Goal: Navigation & Orientation: Find specific page/section

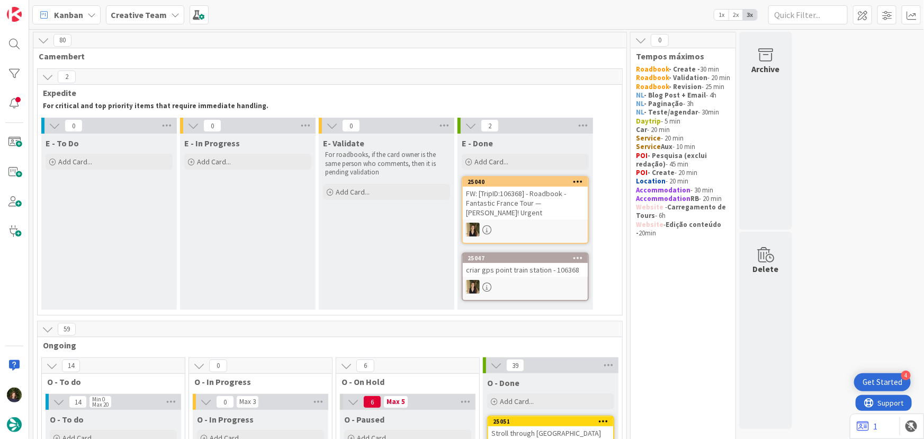
scroll to position [285, 0]
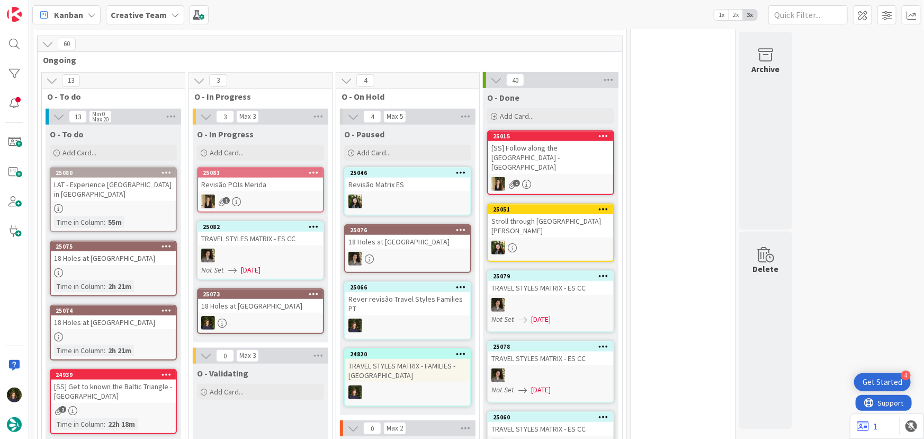
click at [251, 316] on div at bounding box center [260, 323] width 125 height 14
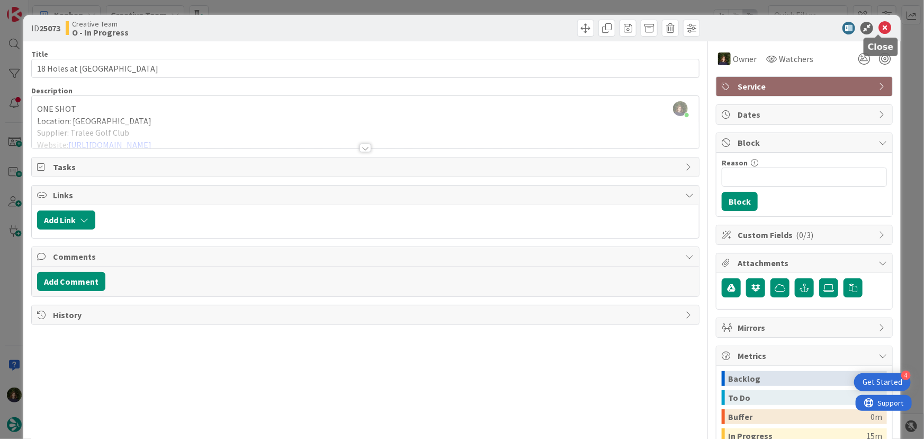
click at [879, 31] on icon at bounding box center [885, 28] width 13 height 13
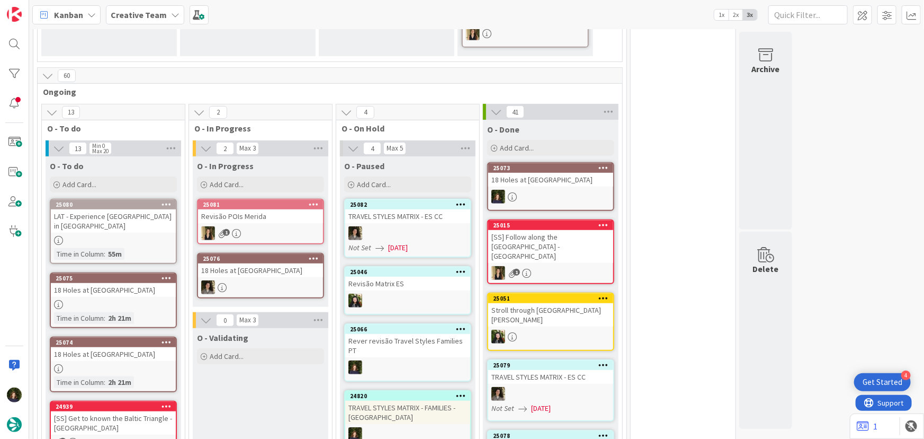
scroll to position [261, 0]
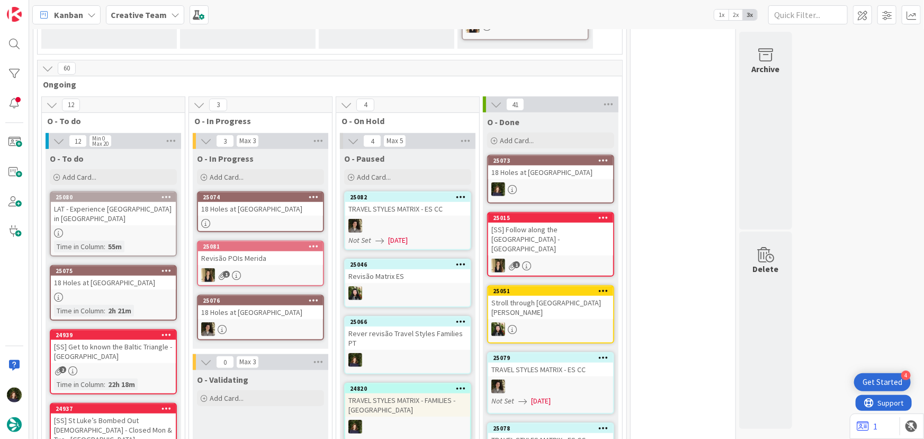
click at [232, 204] on div "18 Holes at [GEOGRAPHIC_DATA]" at bounding box center [260, 209] width 125 height 14
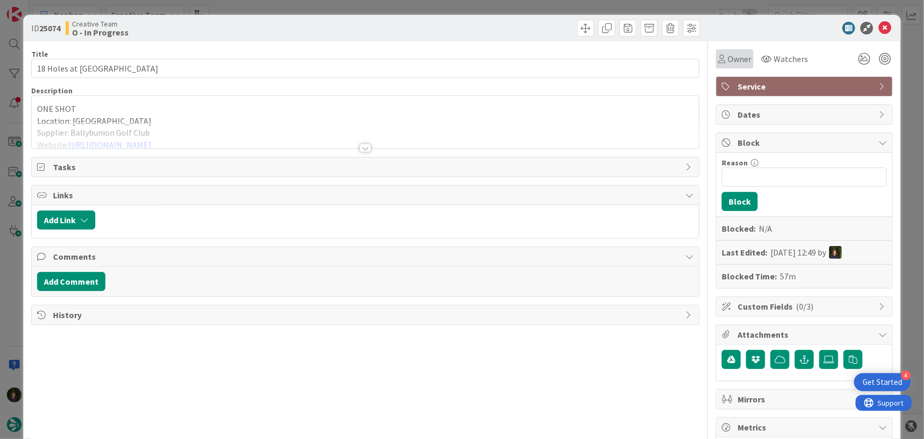
click at [728, 60] on span "Owner" at bounding box center [740, 58] width 24 height 13
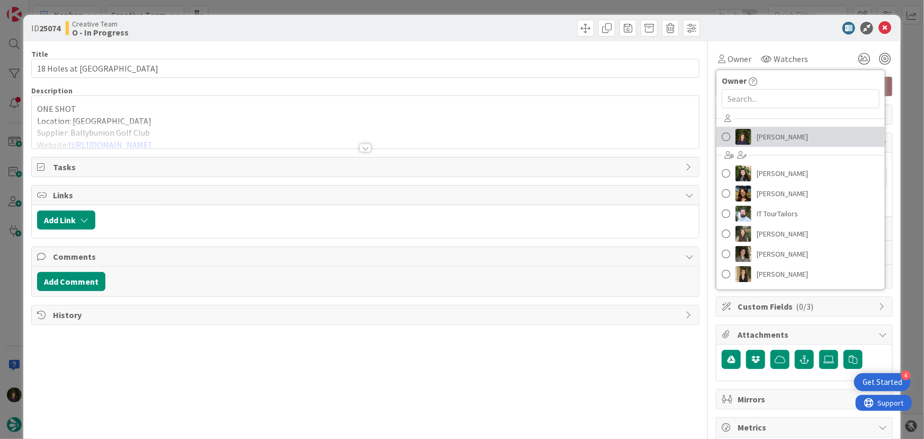
click at [778, 141] on span "[PERSON_NAME]" at bounding box center [782, 137] width 51 height 16
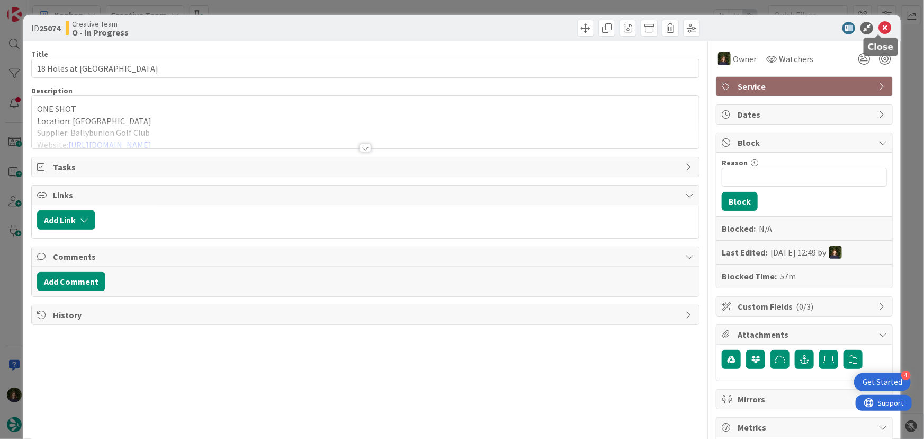
click at [880, 27] on icon at bounding box center [885, 28] width 13 height 13
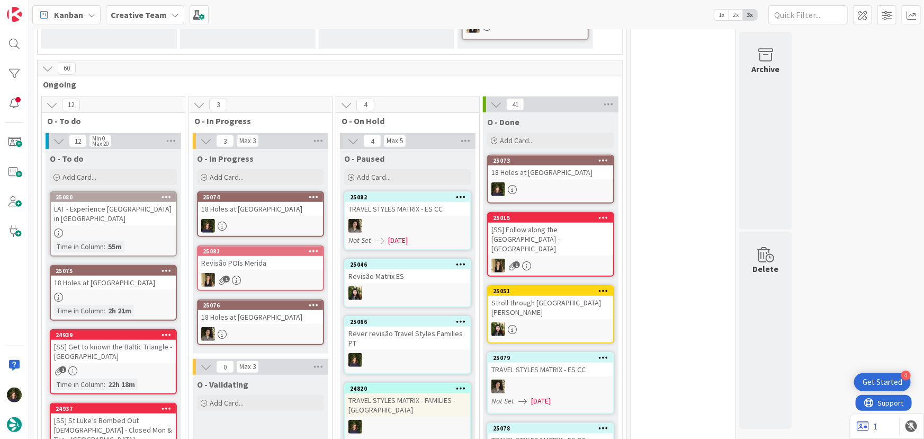
click at [257, 225] on div at bounding box center [260, 226] width 125 height 14
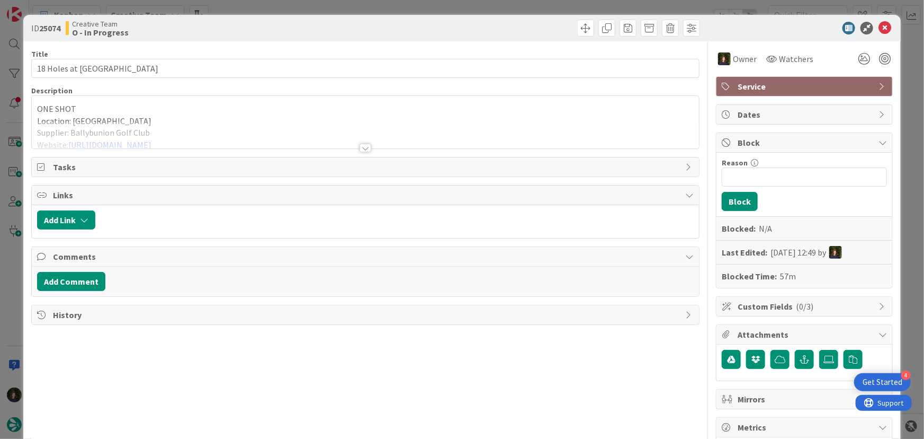
click at [363, 150] on div at bounding box center [366, 148] width 12 height 8
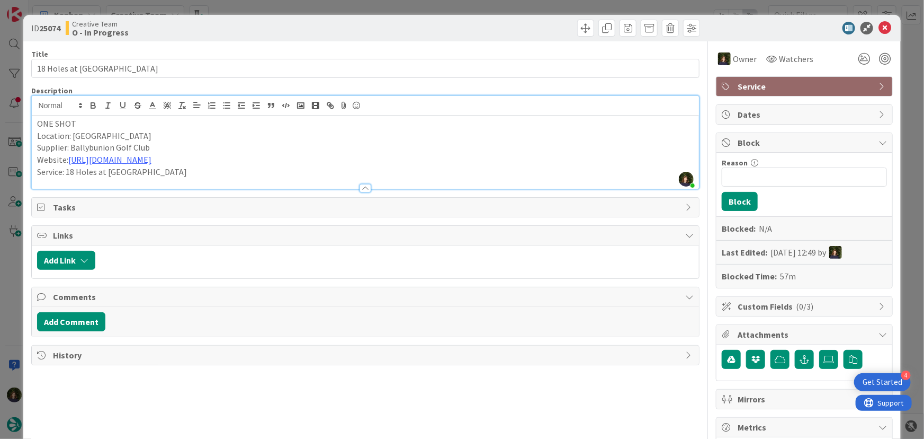
click at [879, 32] on icon at bounding box center [885, 28] width 13 height 13
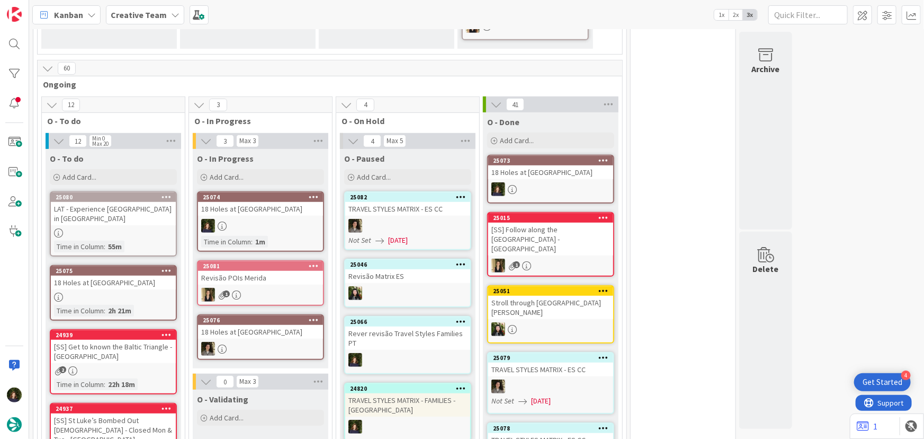
click at [555, 183] on div at bounding box center [550, 189] width 125 height 14
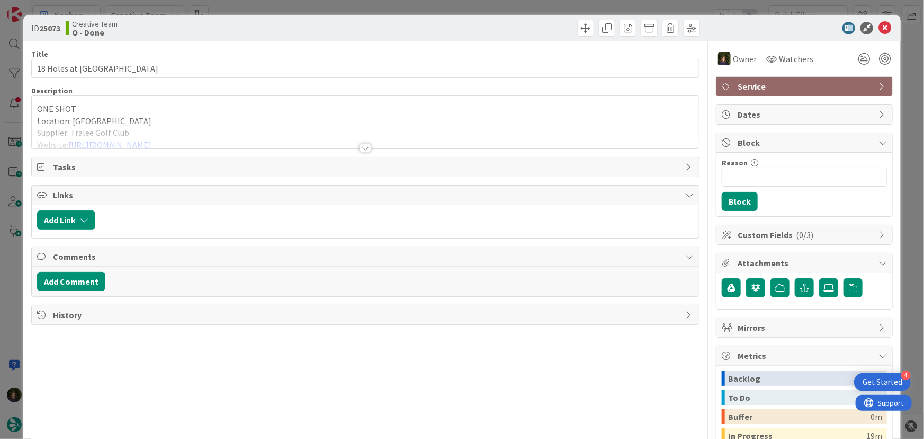
click at [360, 142] on div at bounding box center [366, 134] width 668 height 27
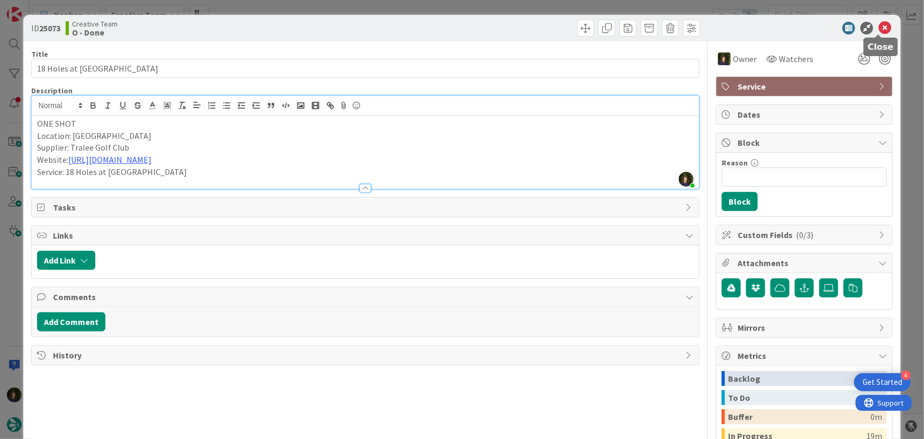
click at [882, 23] on icon at bounding box center [885, 28] width 13 height 13
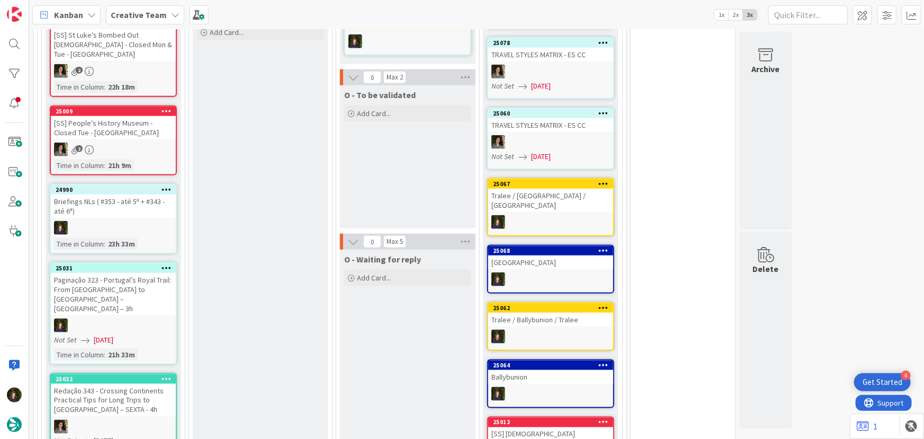
scroll to position [646, 0]
click at [537, 312] on div "Tralee / Ballybunion / Tralee" at bounding box center [550, 319] width 125 height 14
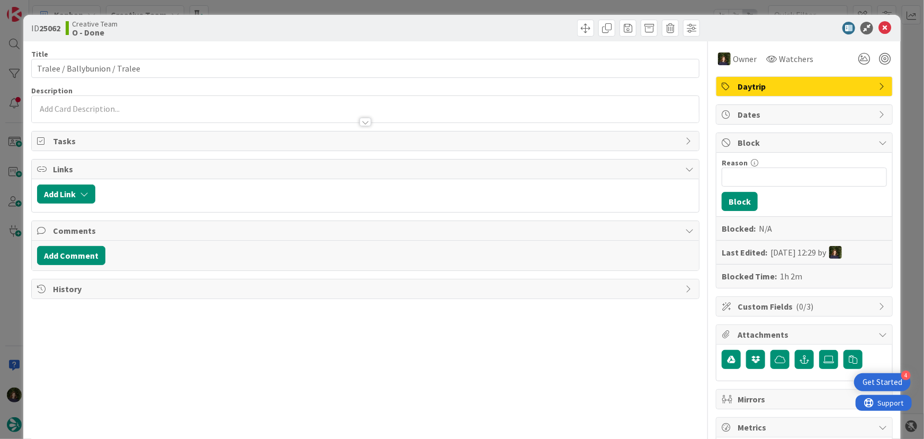
click at [885, 28] on div at bounding box center [798, 28] width 187 height 13
click at [882, 28] on icon at bounding box center [885, 28] width 13 height 13
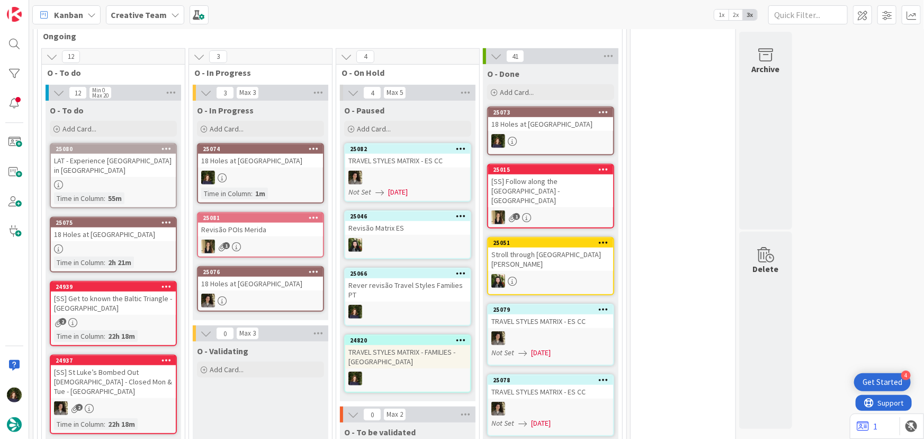
click at [260, 293] on div at bounding box center [260, 300] width 125 height 14
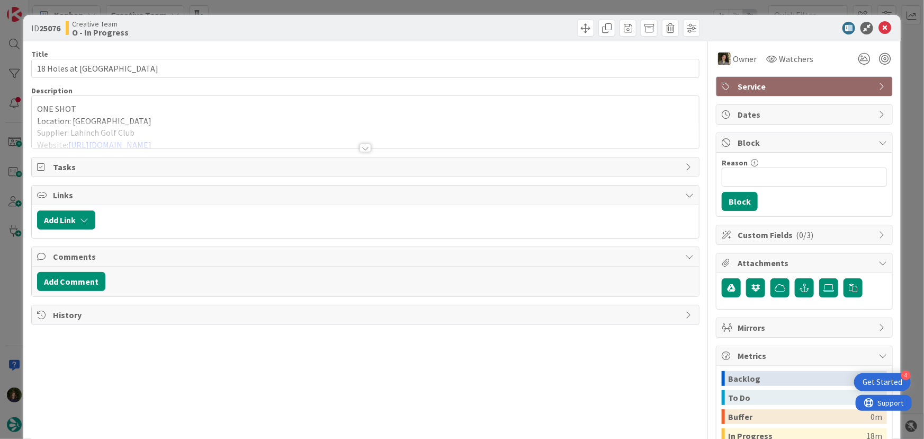
click at [361, 147] on div at bounding box center [366, 148] width 12 height 8
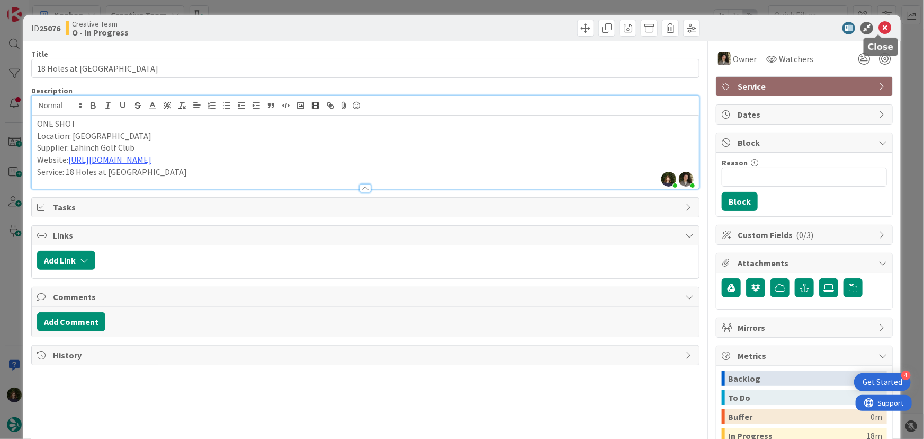
click at [879, 23] on icon at bounding box center [885, 28] width 13 height 13
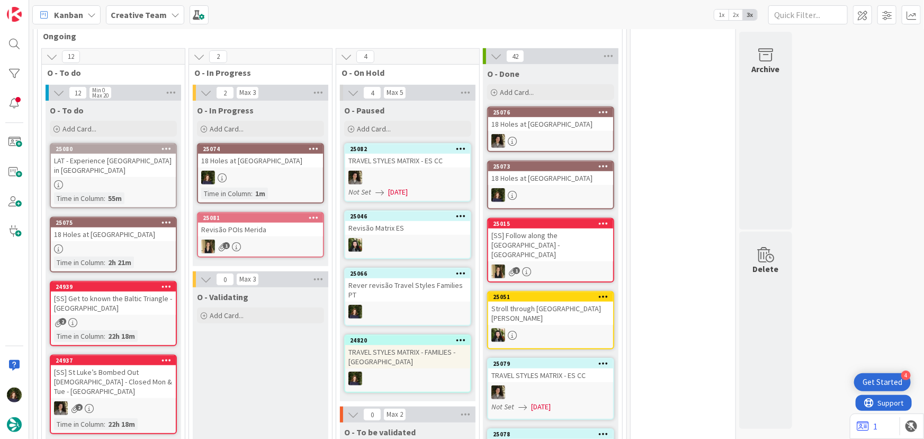
click at [240, 172] on div at bounding box center [260, 178] width 125 height 14
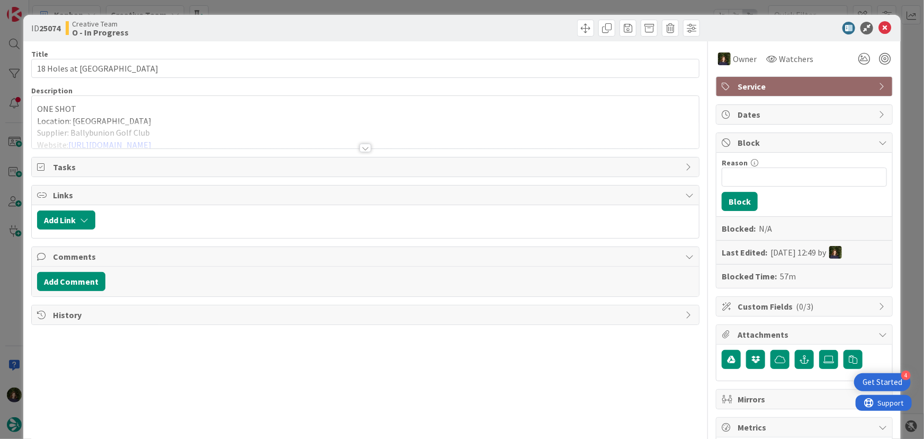
click at [360, 148] on div at bounding box center [366, 148] width 12 height 8
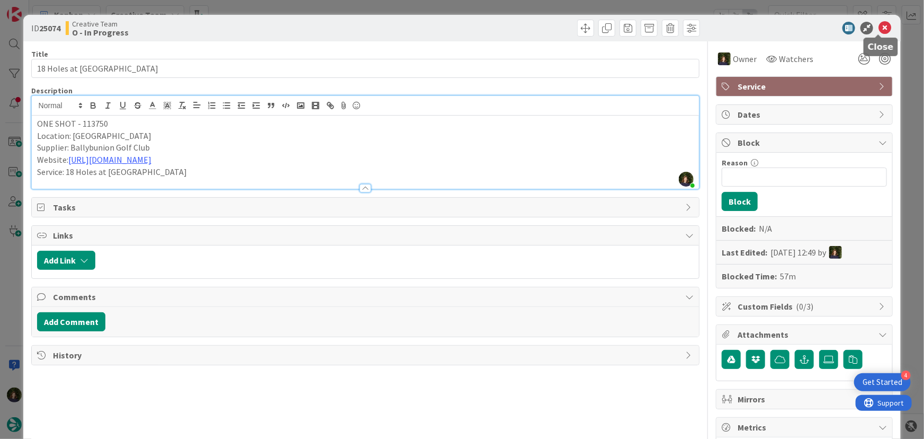
drag, startPoint x: 877, startPoint y: 32, endPoint x: 767, endPoint y: 93, distance: 125.9
click at [879, 32] on icon at bounding box center [885, 28] width 13 height 13
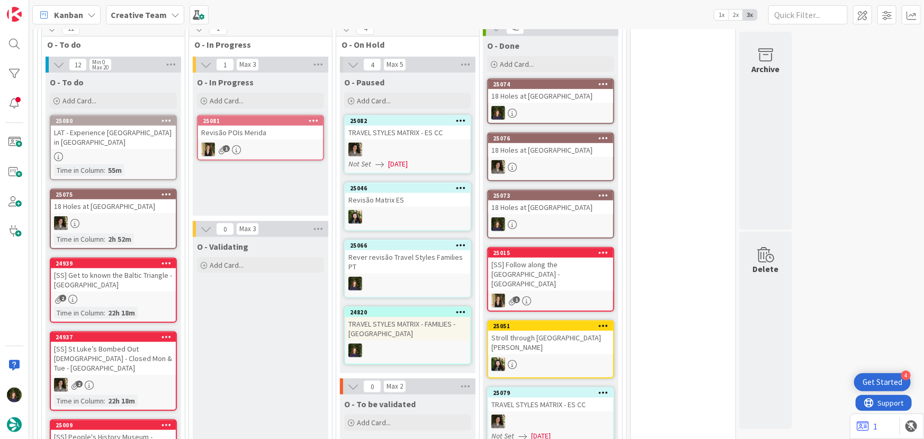
scroll to position [341, 0]
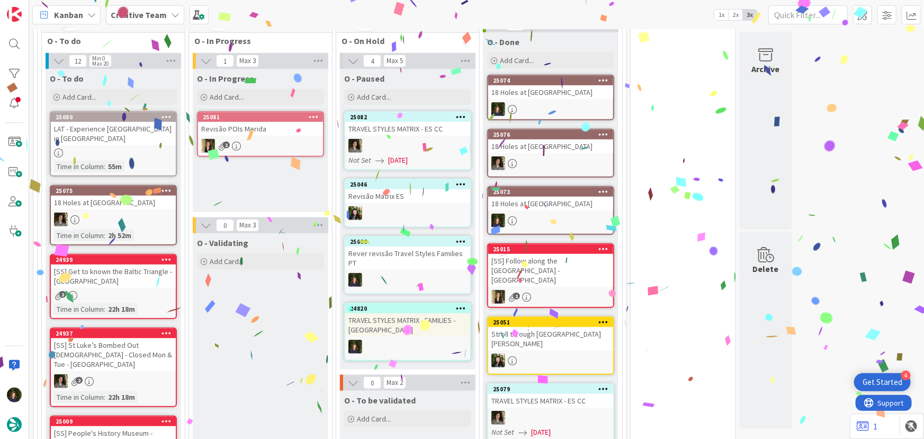
click at [558, 218] on div at bounding box center [550, 220] width 125 height 14
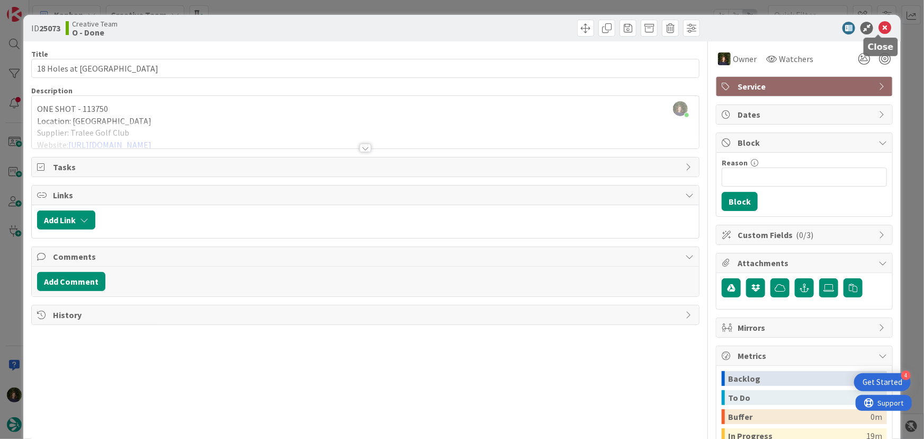
click at [877, 34] on div at bounding box center [878, 35] width 7 height 3
click at [882, 28] on icon at bounding box center [885, 28] width 13 height 13
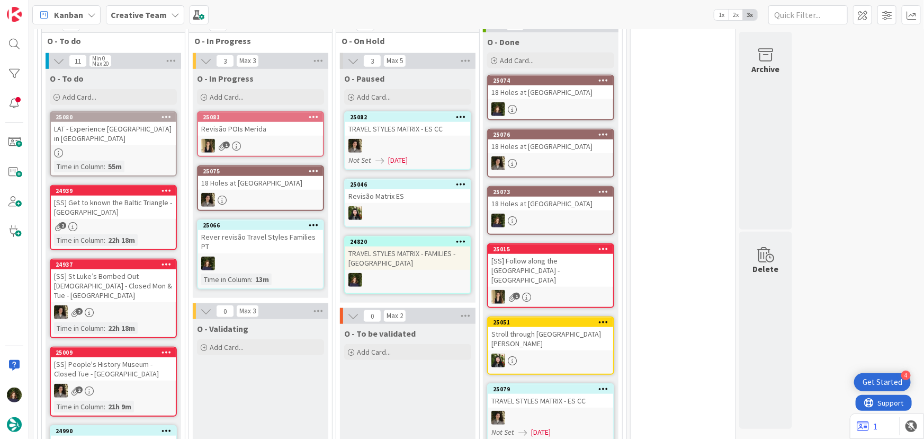
click at [239, 242] on div "Rever revisão Travel Styles Families PT" at bounding box center [260, 241] width 125 height 23
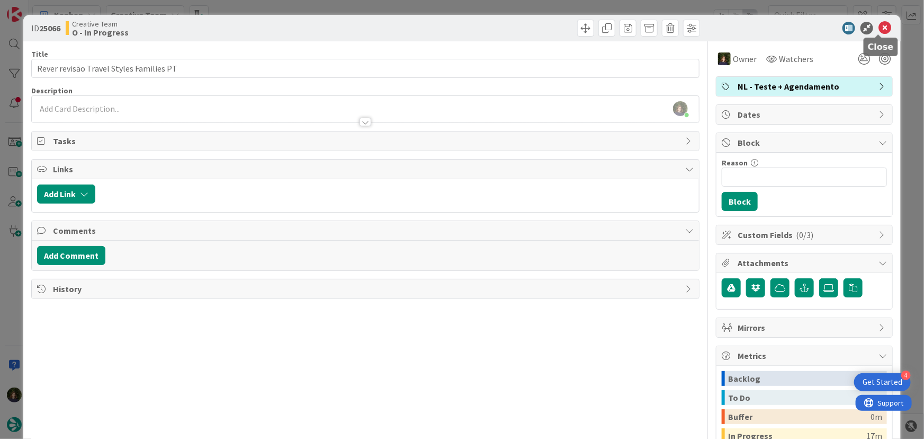
click at [879, 25] on icon at bounding box center [885, 28] width 13 height 13
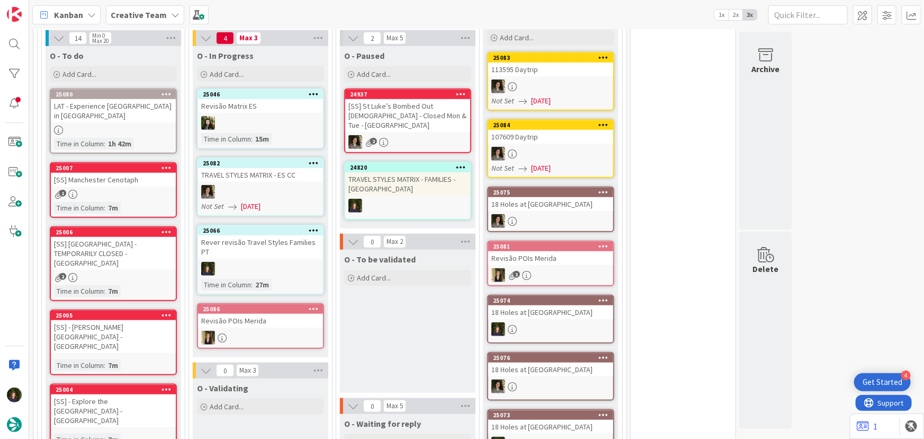
scroll to position [415, 0]
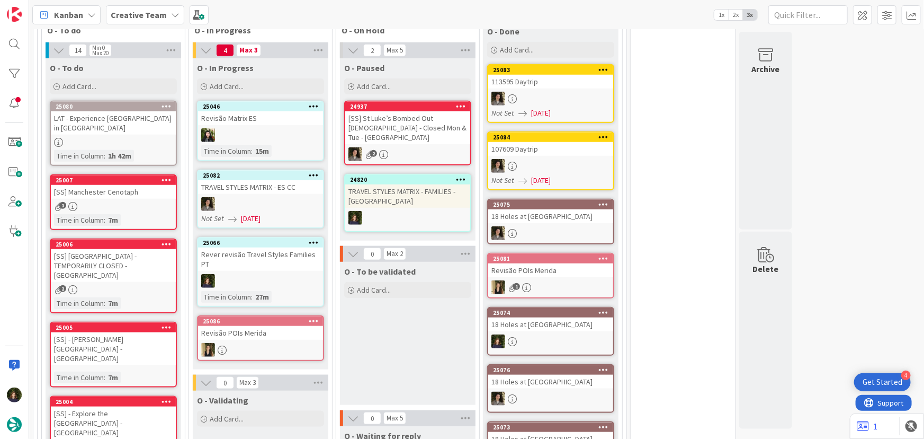
click at [251, 261] on div "25066 Rever revisão Travel Styles Families PT Time in [GEOGRAPHIC_DATA] : 27m" at bounding box center [260, 272] width 127 height 70
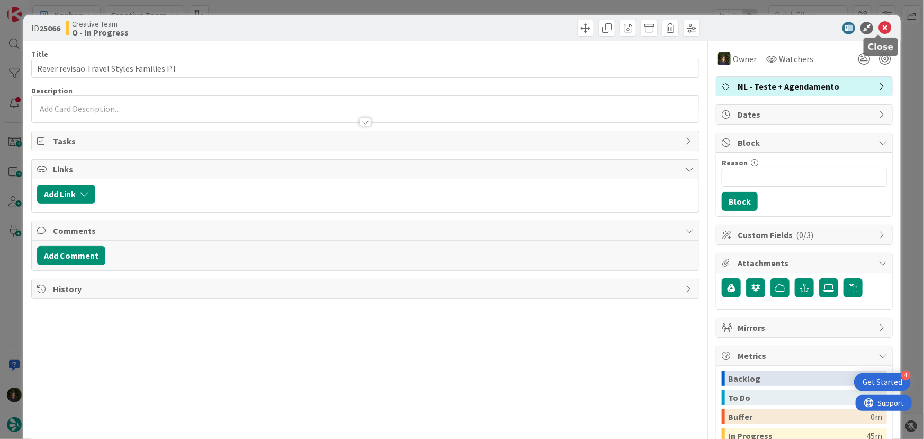
click at [879, 28] on icon at bounding box center [885, 28] width 13 height 13
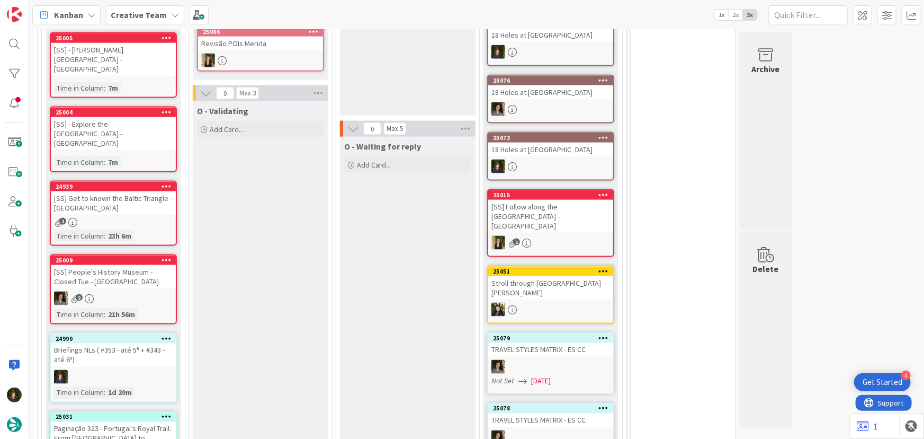
scroll to position [607, 0]
